Goal: Task Accomplishment & Management: Manage account settings

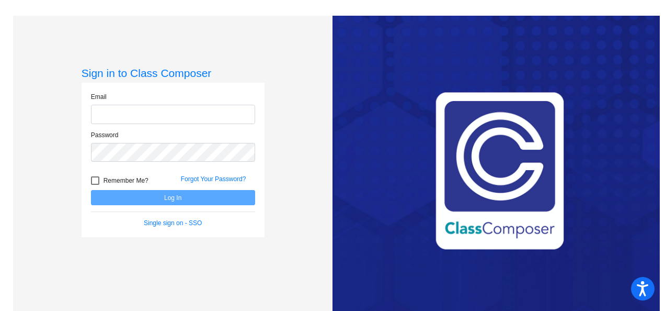
type input "[PERSON_NAME][EMAIL_ADDRESS][PERSON_NAME][DOMAIN_NAME]"
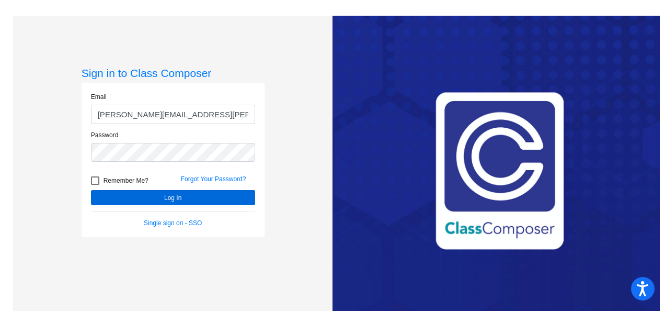
drag, startPoint x: 137, startPoint y: 225, endPoint x: 179, endPoint y: 190, distance: 54.6
click at [178, 193] on button "Log In" at bounding box center [173, 197] width 164 height 15
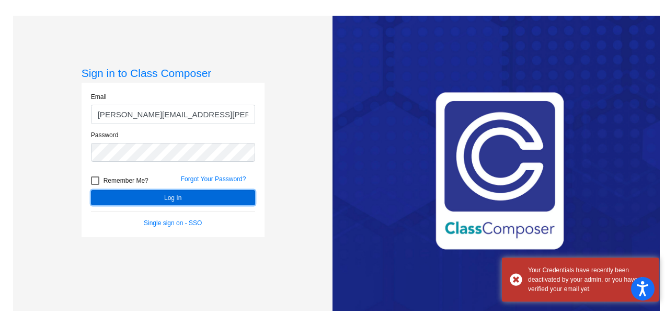
click at [166, 200] on button "Log In" at bounding box center [173, 197] width 164 height 15
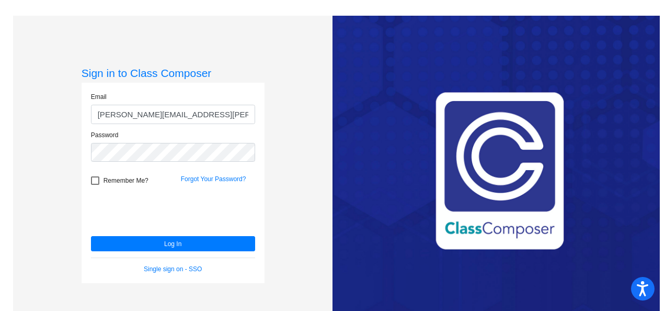
click at [175, 234] on form "Email [PERSON_NAME][EMAIL_ADDRESS][PERSON_NAME][DOMAIN_NAME] Password Remember …" at bounding box center [173, 182] width 164 height 181
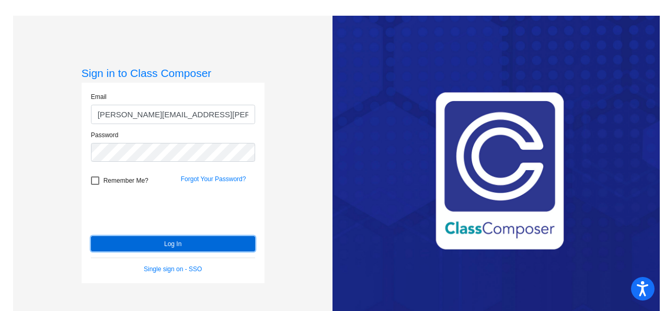
click at [165, 246] on button "Log In" at bounding box center [173, 243] width 164 height 15
